Goal: Find specific page/section: Find specific page/section

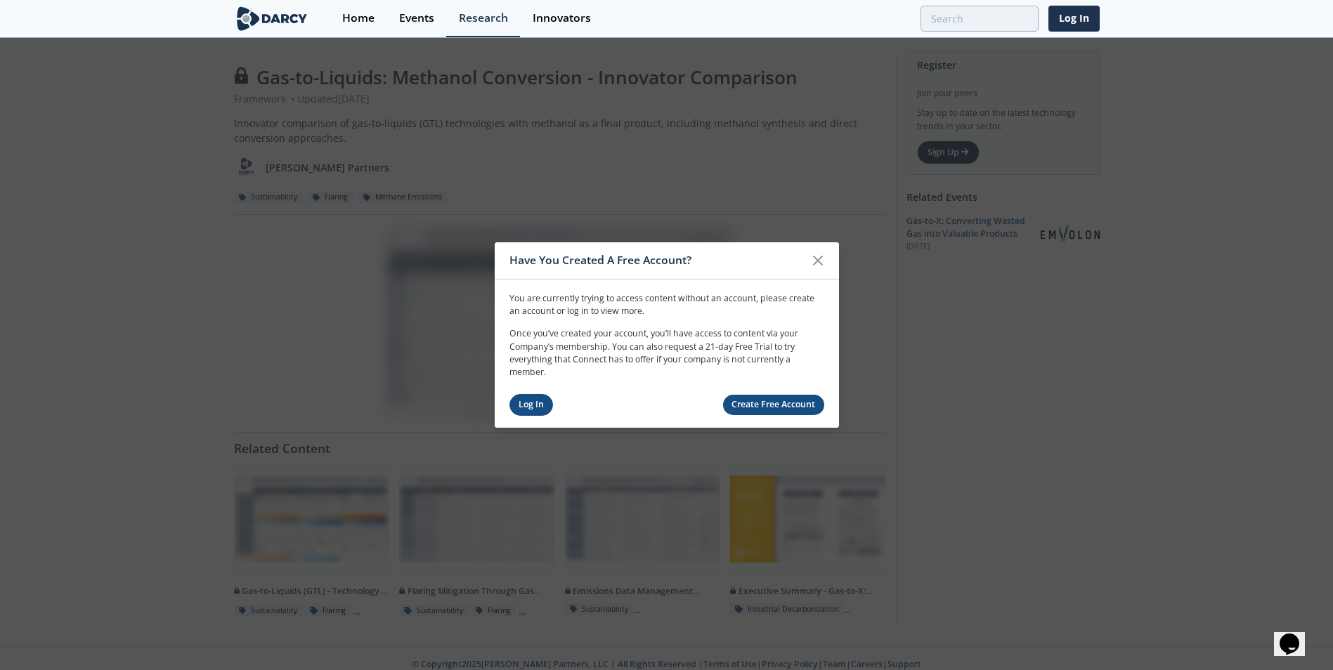
click at [522, 411] on link "Log In" at bounding box center [532, 405] width 44 height 22
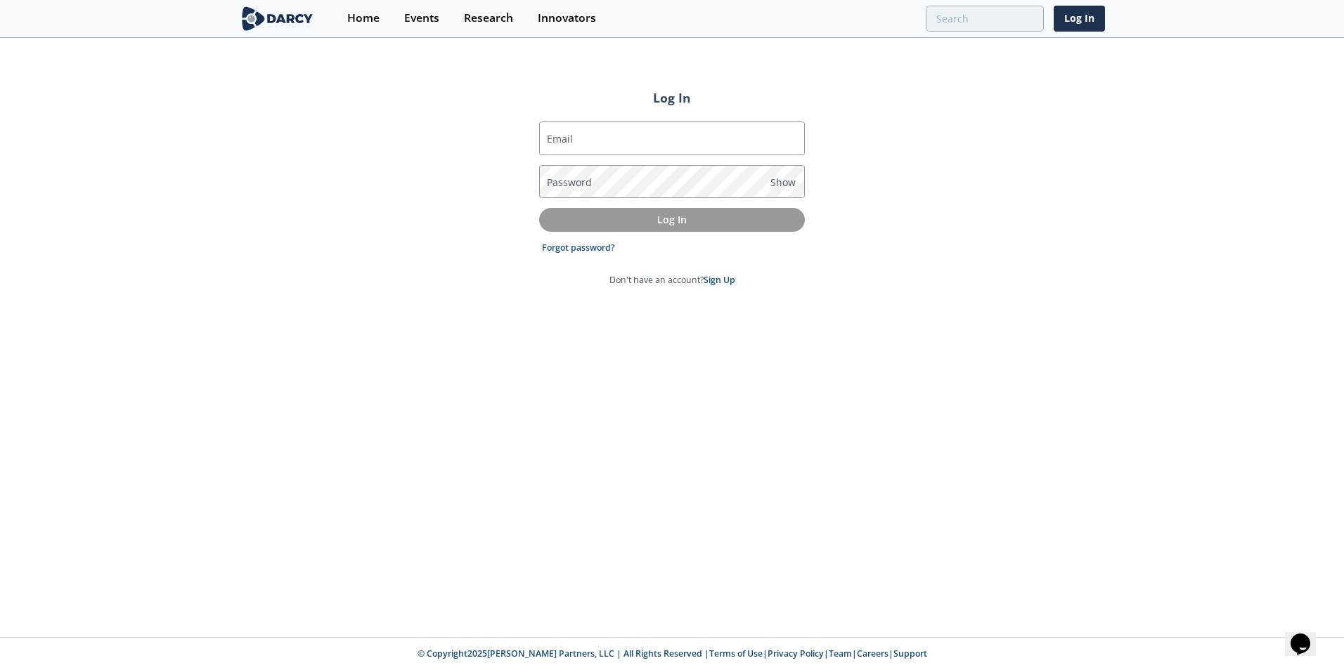
type input "[PERSON_NAME][EMAIL_ADDRESS][DOMAIN_NAME]"
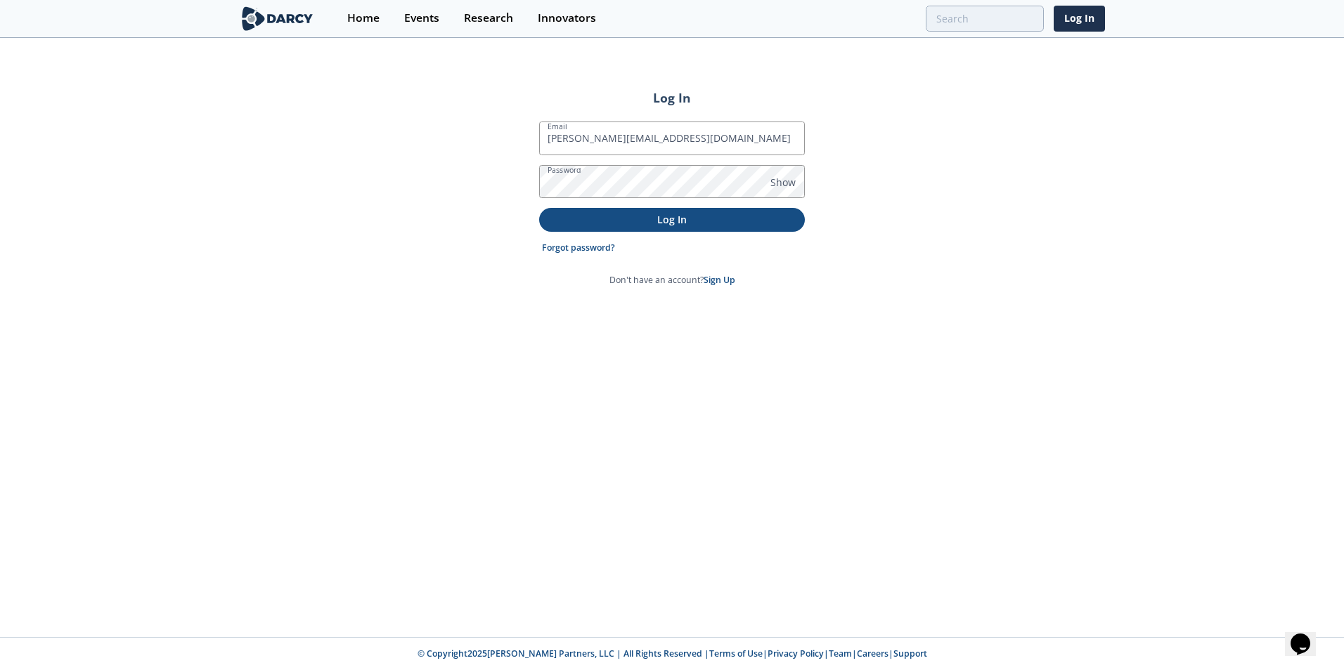
click at [621, 216] on p "Log In" at bounding box center [672, 219] width 246 height 15
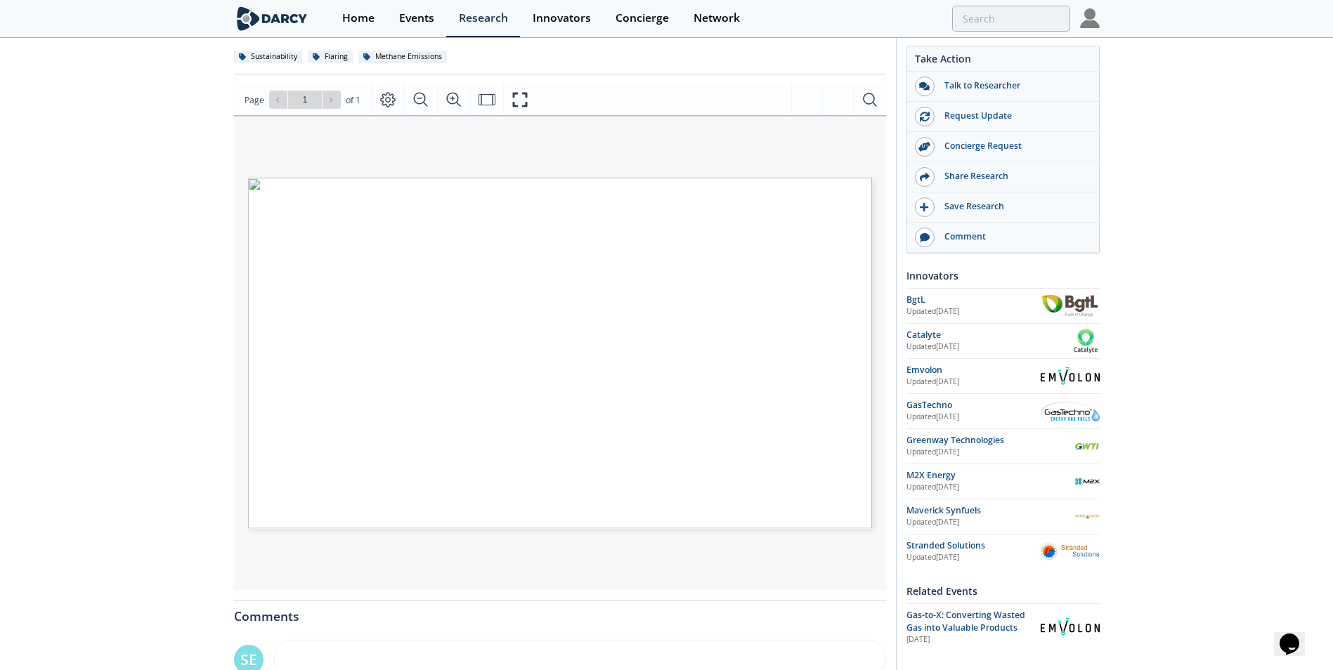
scroll to position [211, 0]
